Goal: Information Seeking & Learning: Learn about a topic

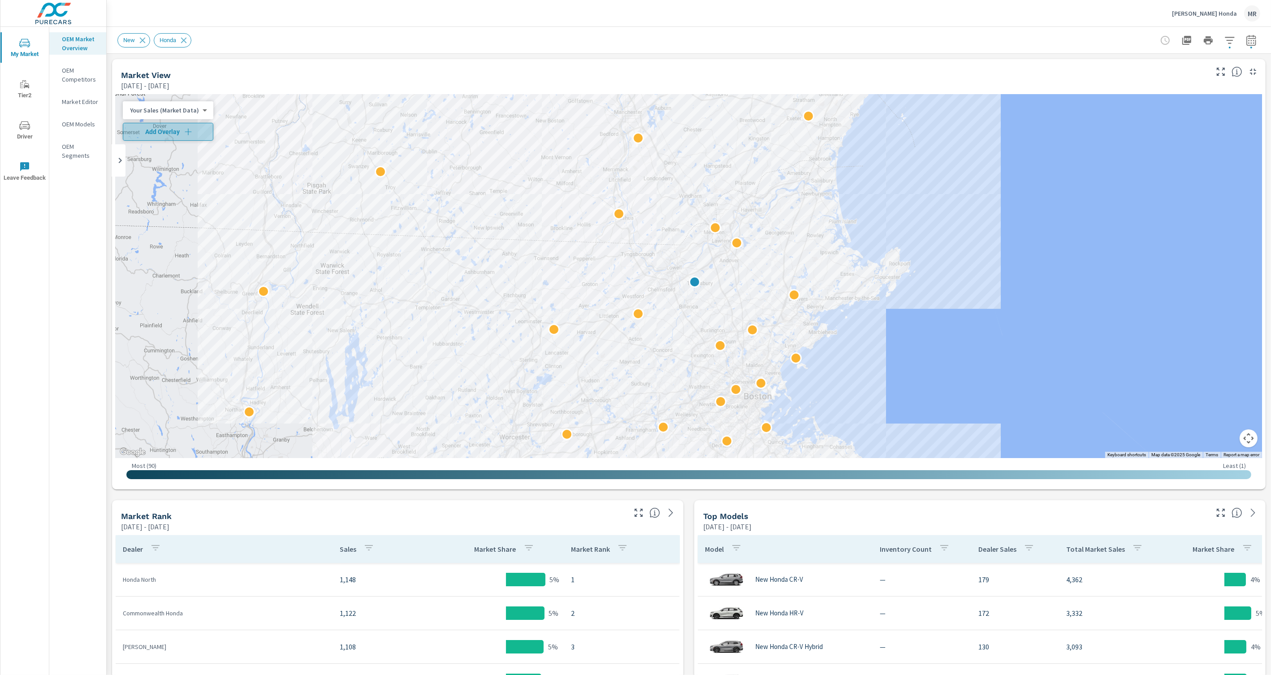
click at [196, 131] on span "Add Overlay" at bounding box center [168, 131] width 82 height 9
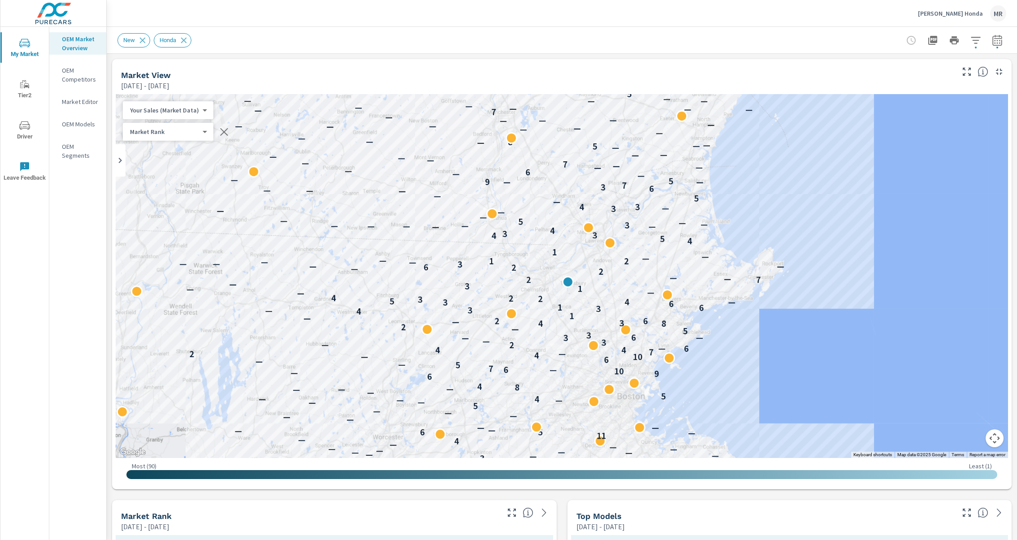
click at [999, 43] on icon "button" at bounding box center [997, 40] width 11 height 11
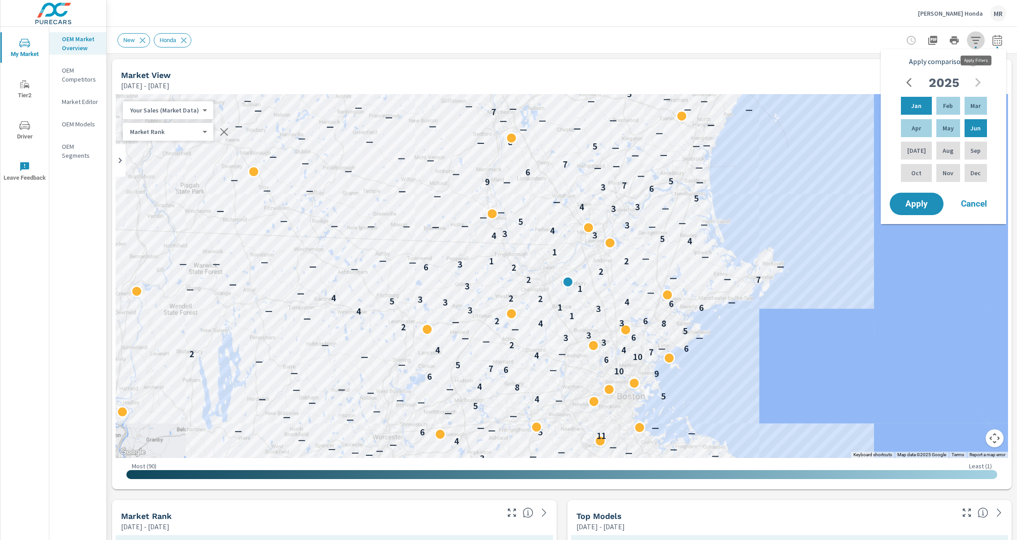
click at [979, 37] on icon "button" at bounding box center [975, 40] width 9 height 7
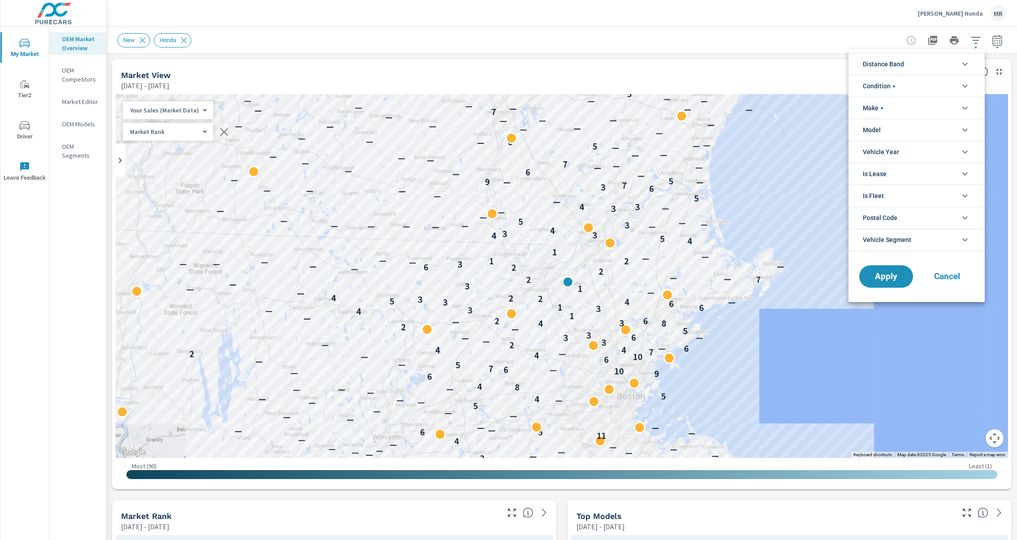
click at [965, 67] on icon "filter options" at bounding box center [965, 64] width 11 height 11
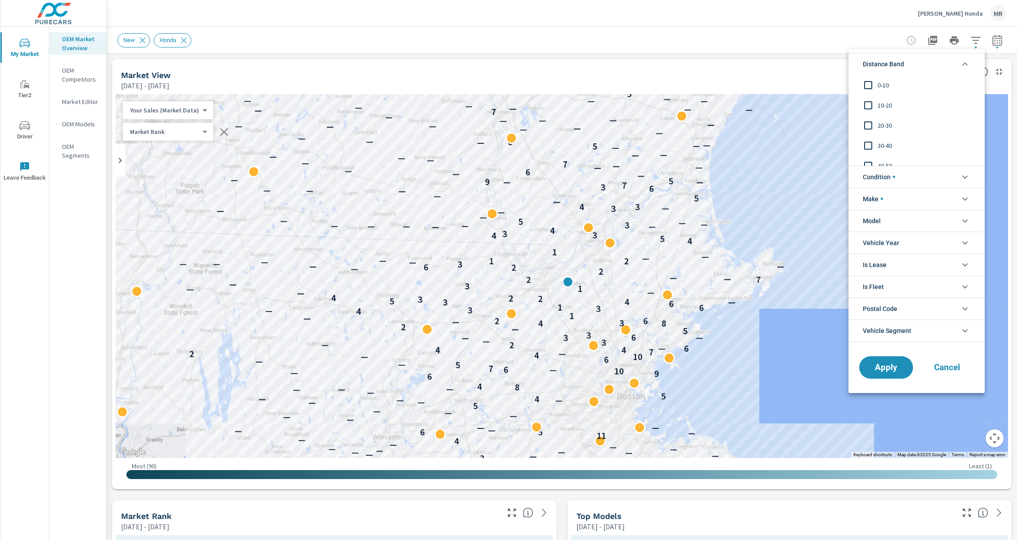
click at [965, 67] on icon "filter options" at bounding box center [965, 64] width 11 height 11
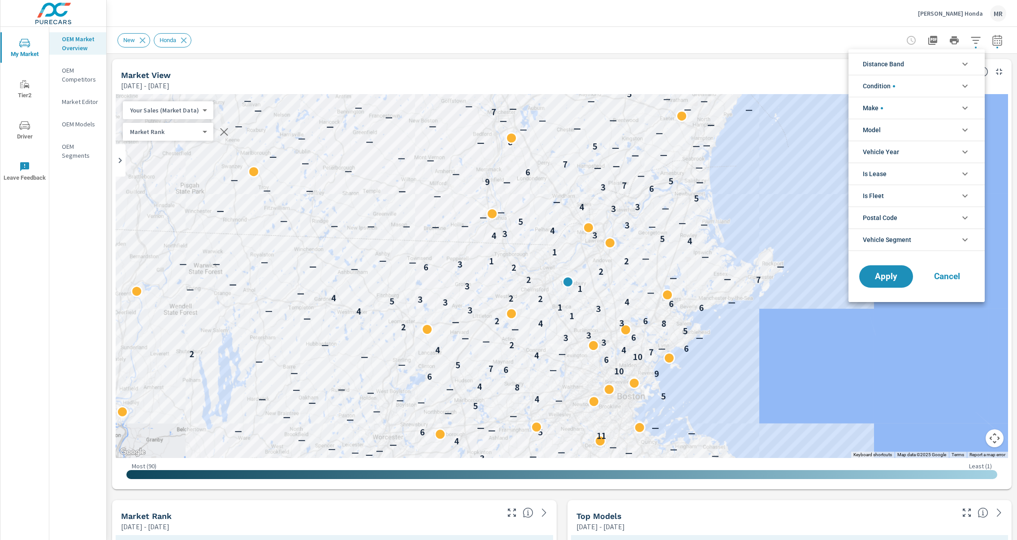
click at [966, 89] on icon "filter options" at bounding box center [965, 86] width 11 height 11
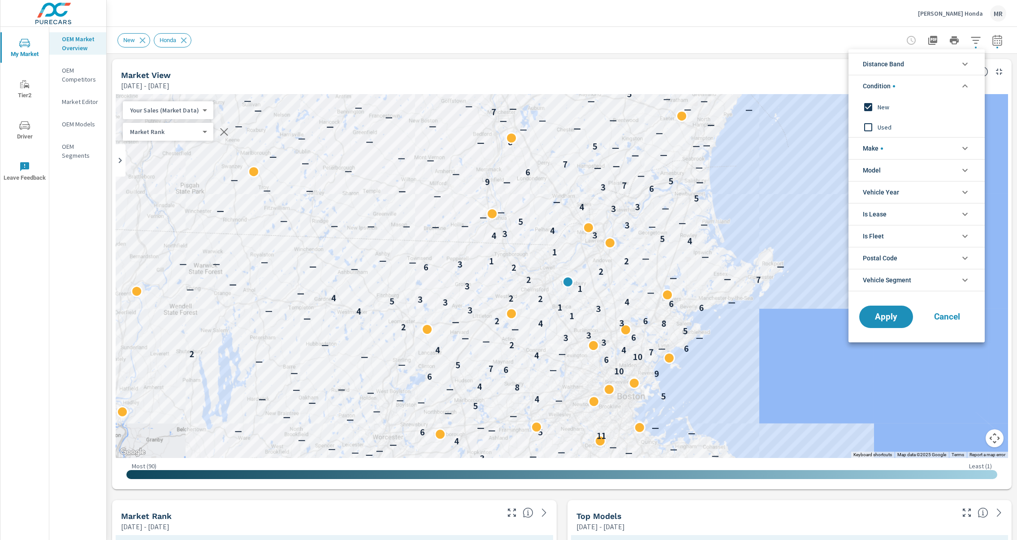
click at [966, 89] on icon "filter options" at bounding box center [965, 86] width 11 height 11
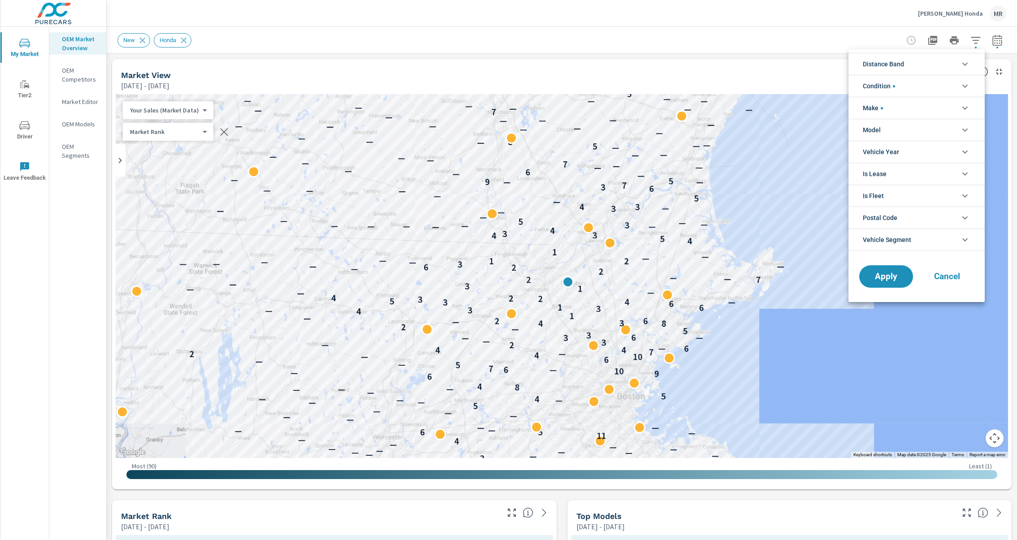
click at [734, 56] on div at bounding box center [508, 270] width 1017 height 540
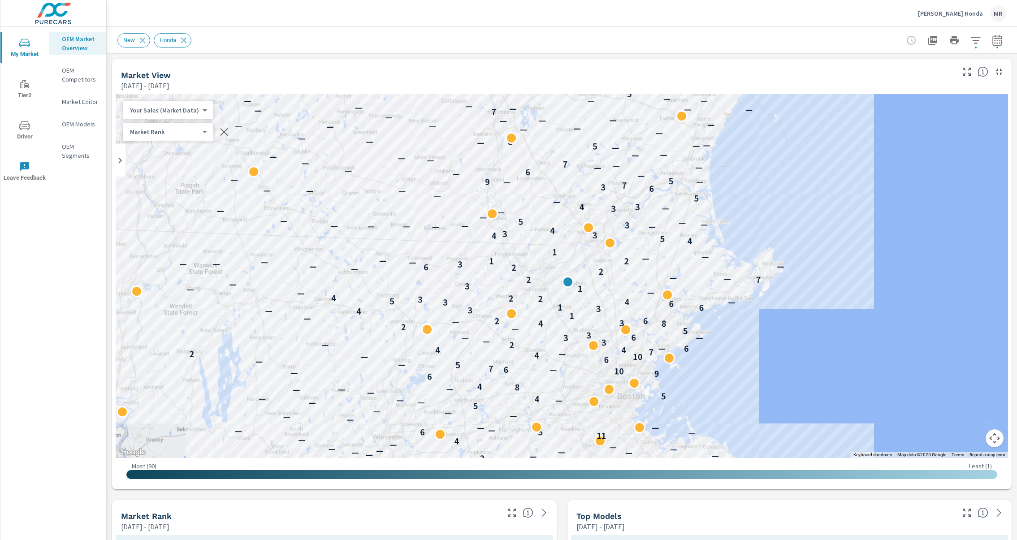
click at [74, 100] on p "Market Editor" at bounding box center [80, 101] width 37 height 9
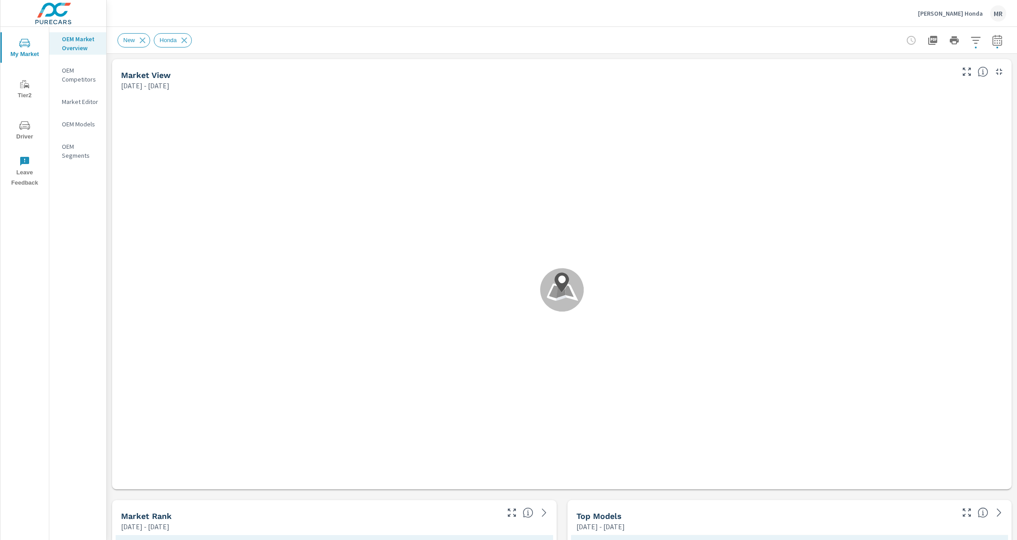
click at [970, 15] on p "[PERSON_NAME] Honda" at bounding box center [950, 13] width 65 height 8
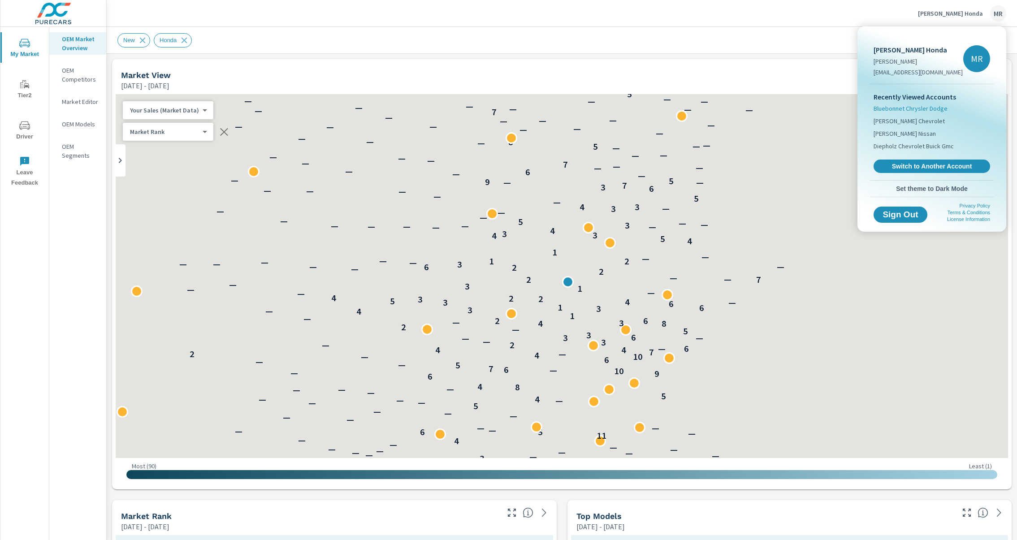
click at [898, 107] on span "Bluebonnet Chrysler Dodge" at bounding box center [911, 108] width 74 height 9
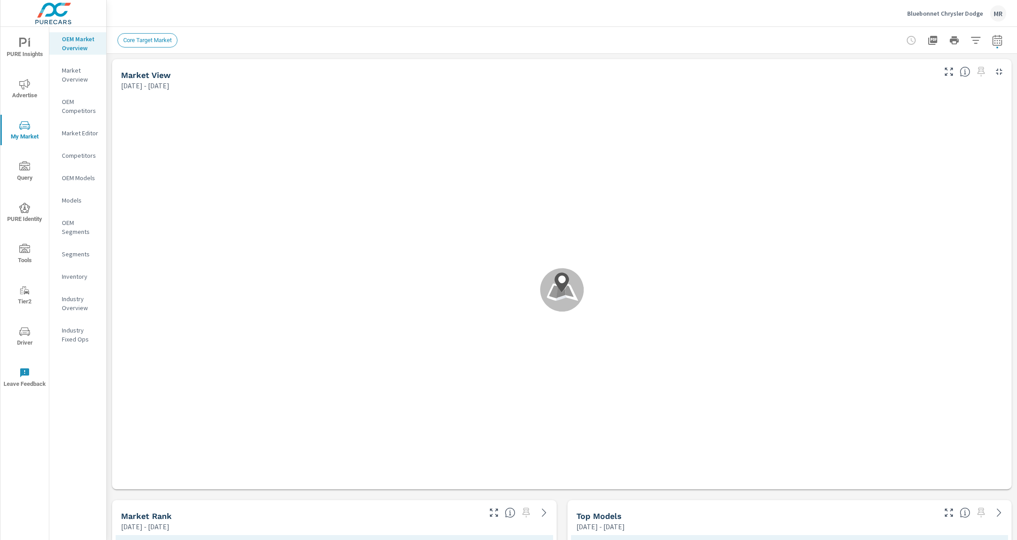
scroll to position [471, 0]
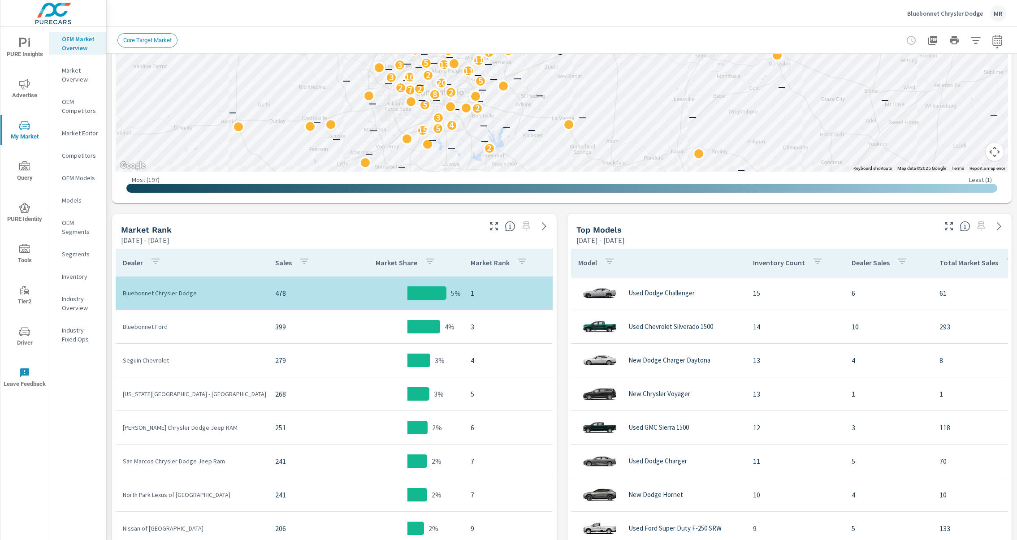
scroll to position [288, 0]
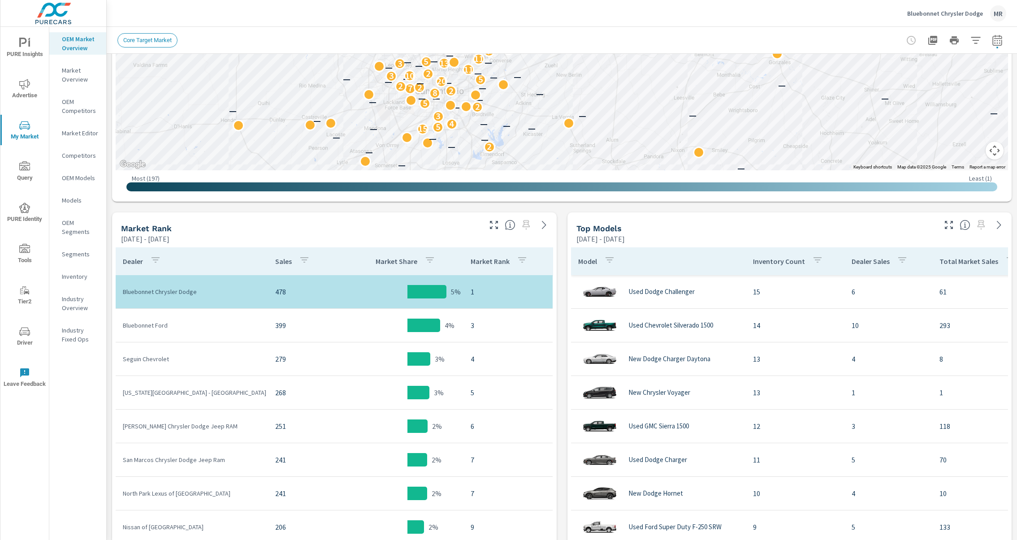
click at [30, 38] on span "PURE Insights" at bounding box center [24, 49] width 43 height 22
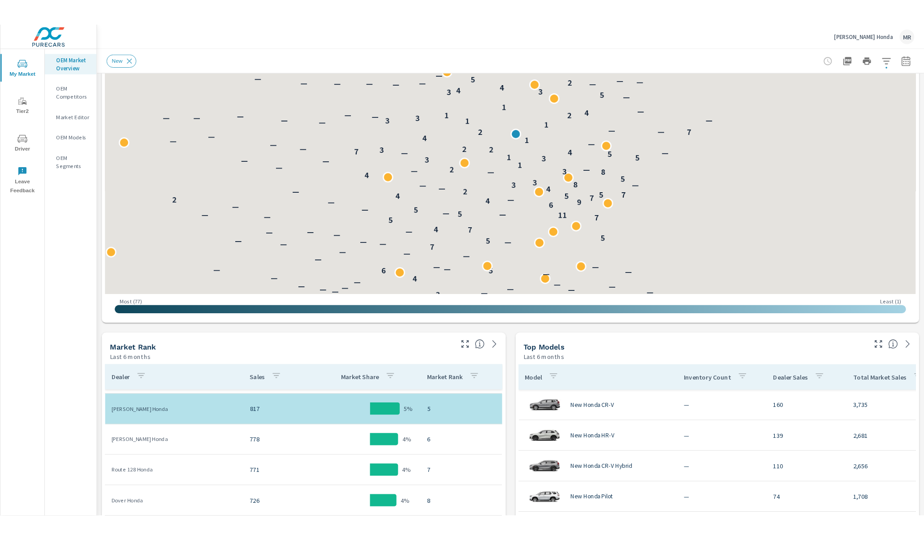
scroll to position [160, 0]
